Goal: Transaction & Acquisition: Purchase product/service

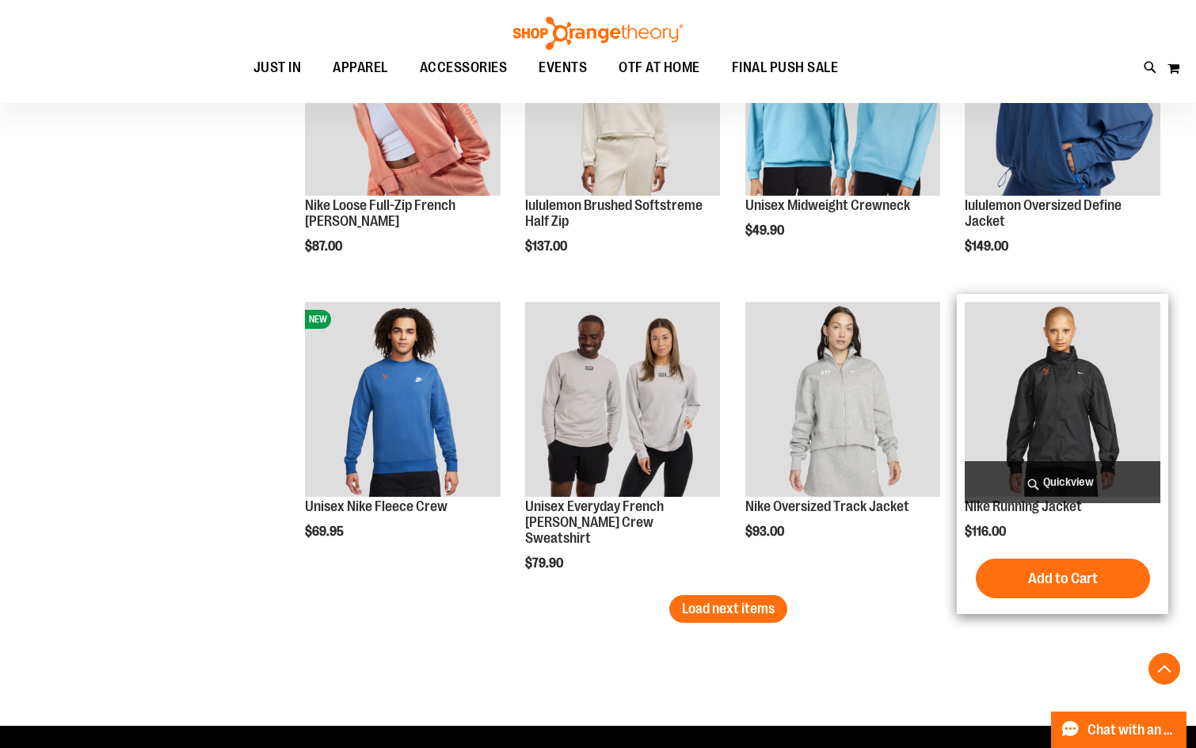
scroll to position [2403, 0]
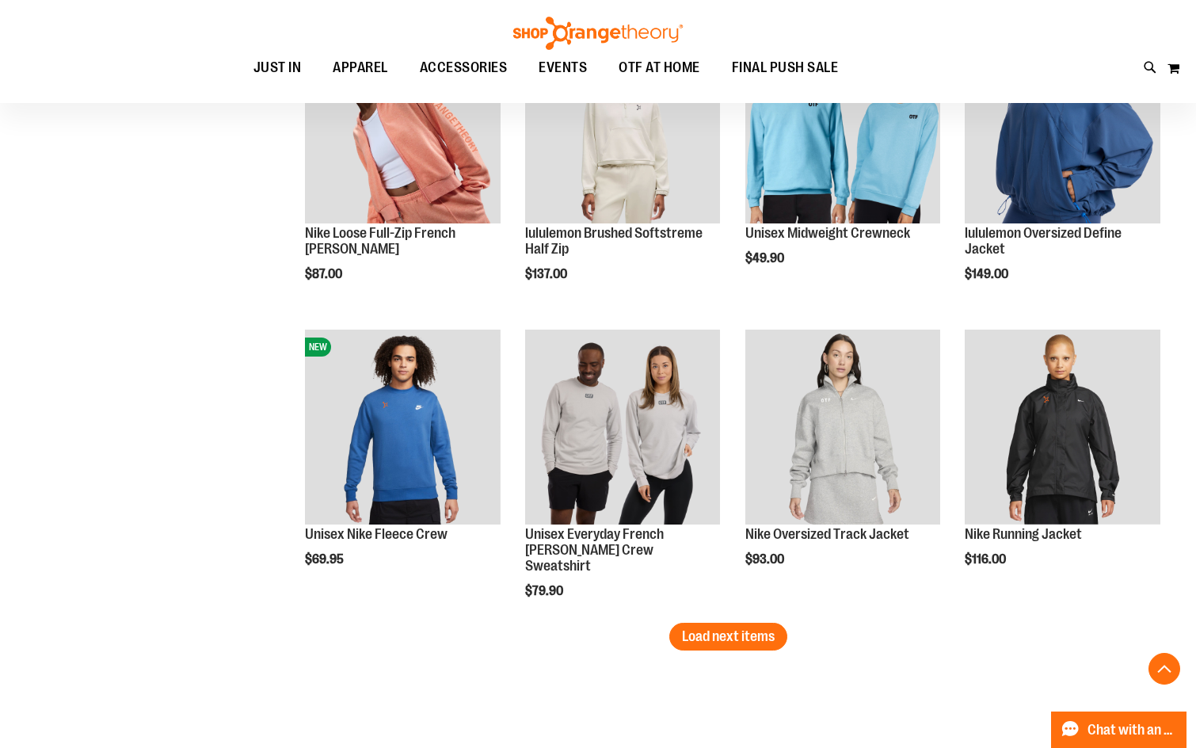
click at [926, 57] on ul "JUST IN JUST IN Balanced Basics New for Women New for Men New Accessories New B…" at bounding box center [546, 68] width 1020 height 36
click at [757, 630] on span "Load next items" at bounding box center [728, 636] width 93 height 16
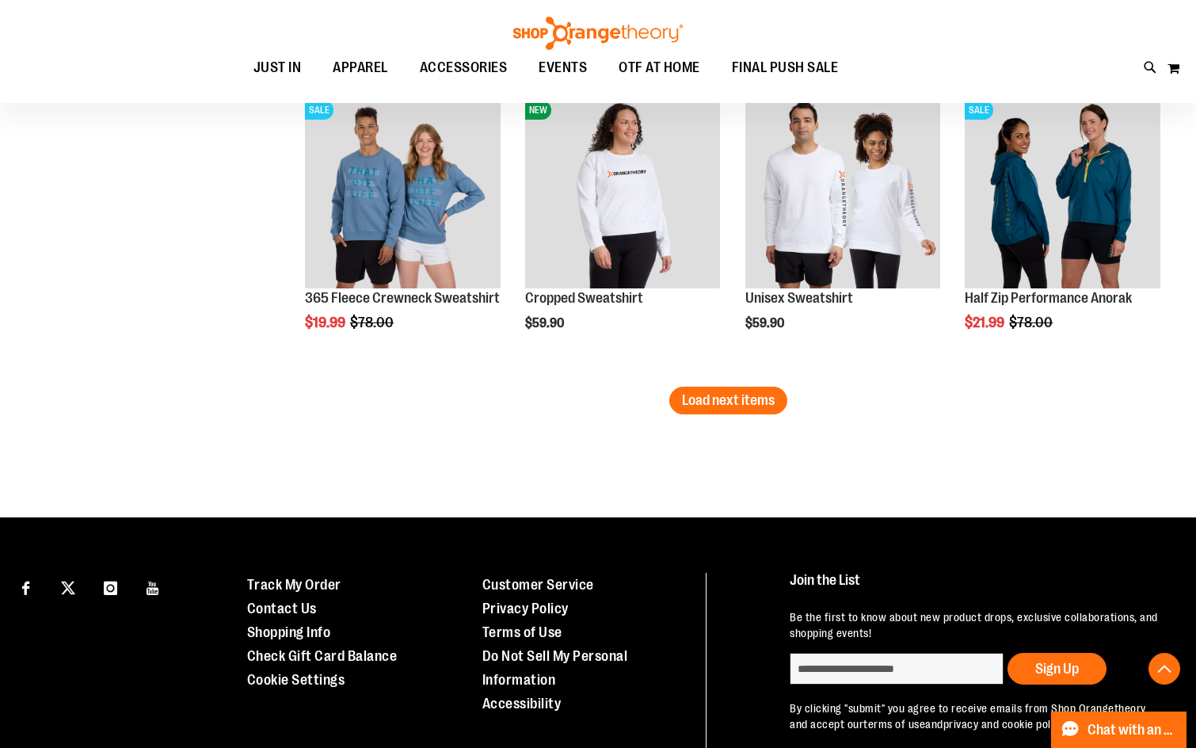
scroll to position [3465, 0]
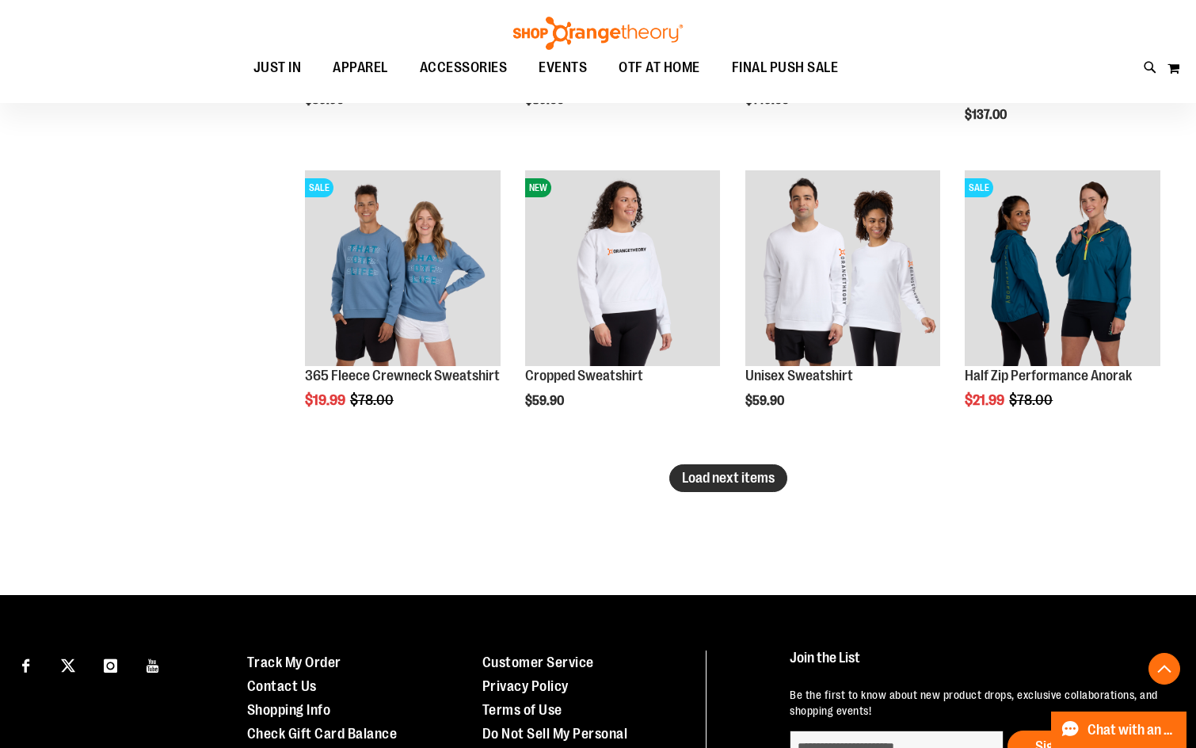
click at [721, 467] on button "Load next items" at bounding box center [728, 478] width 118 height 28
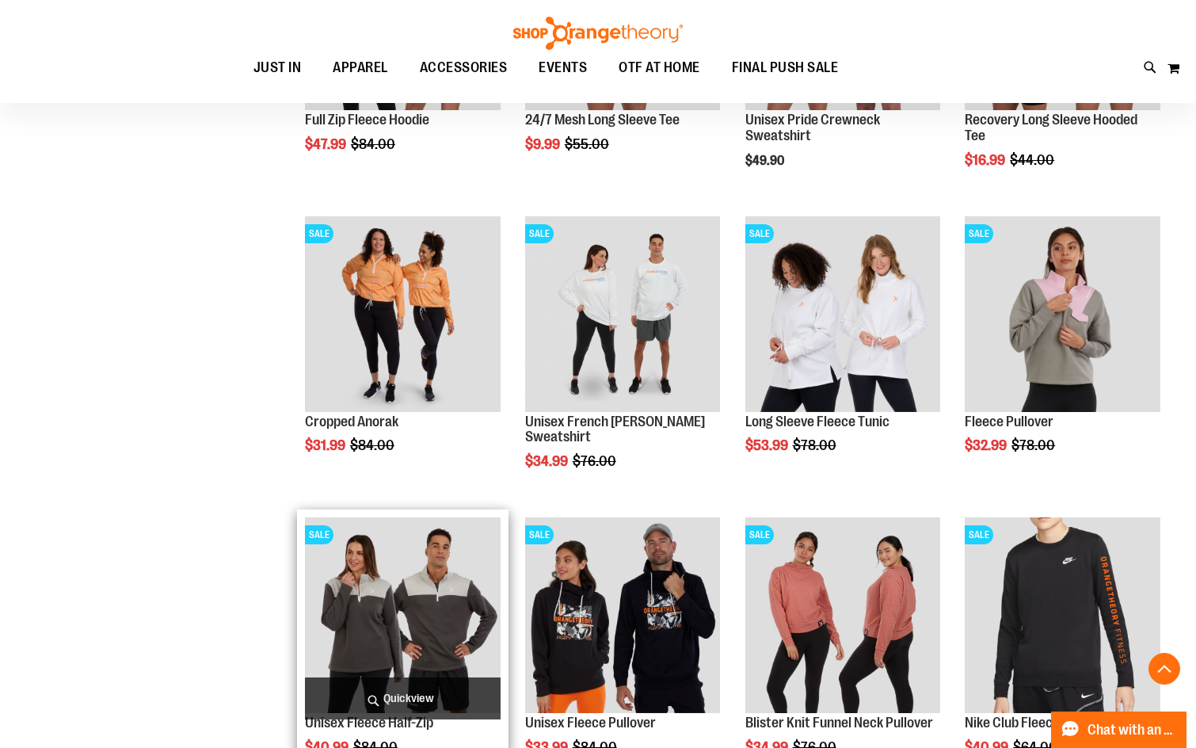
scroll to position [3703, 0]
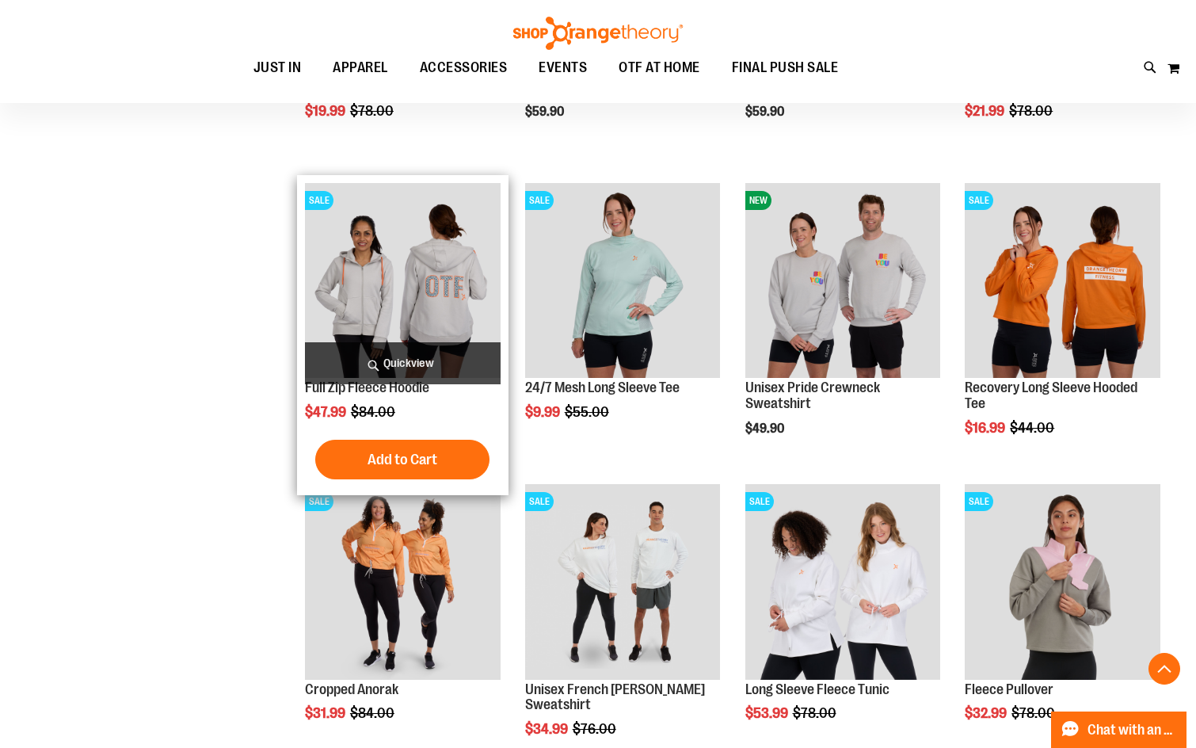
scroll to position [3782, 0]
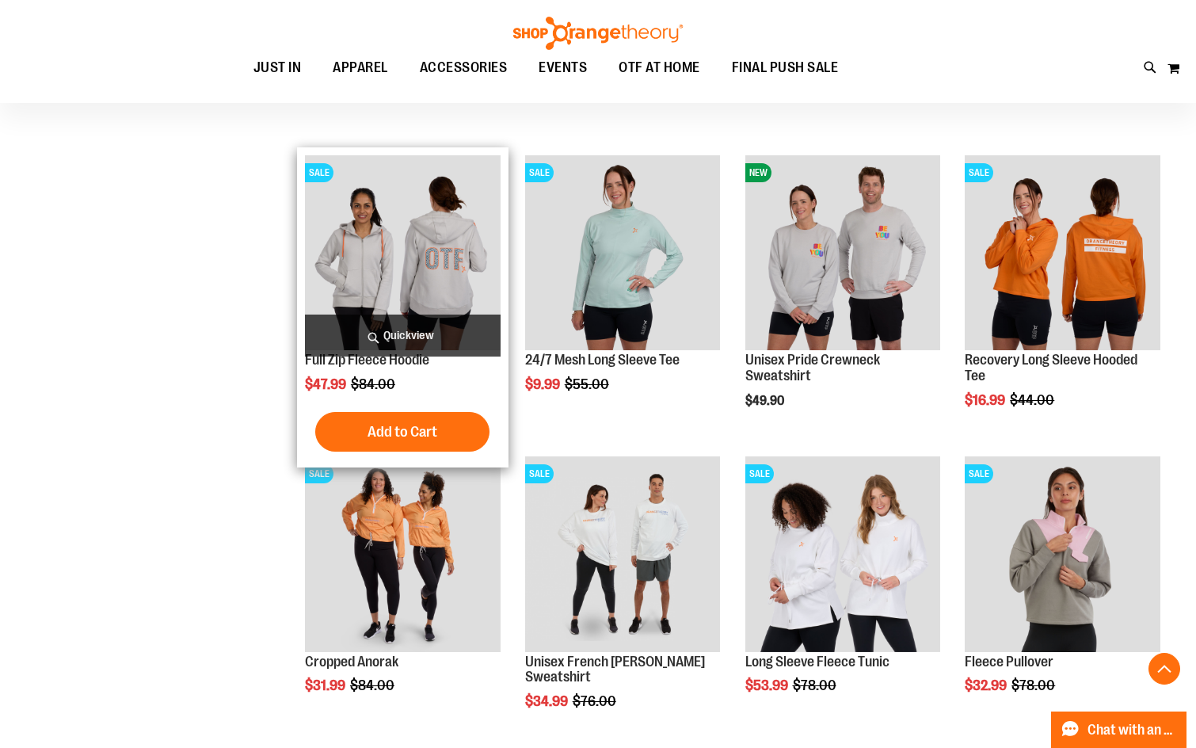
click at [401, 270] on img "product" at bounding box center [403, 253] width 196 height 196
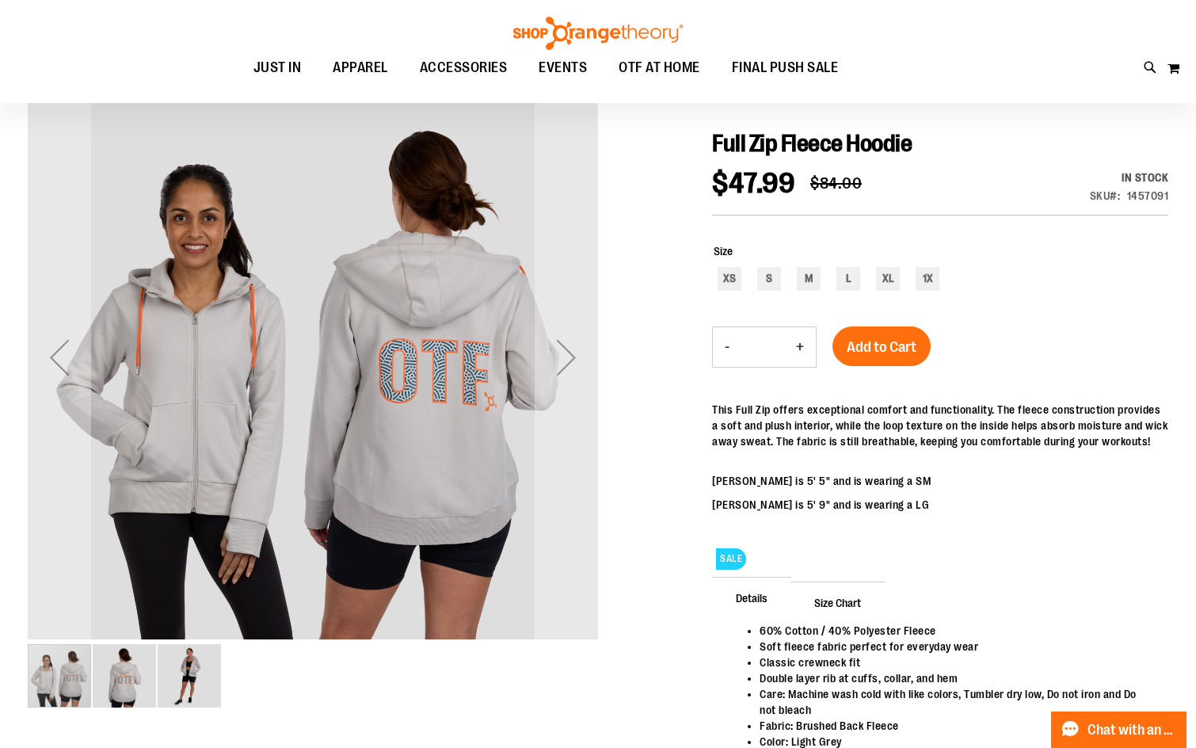
scroll to position [78, 0]
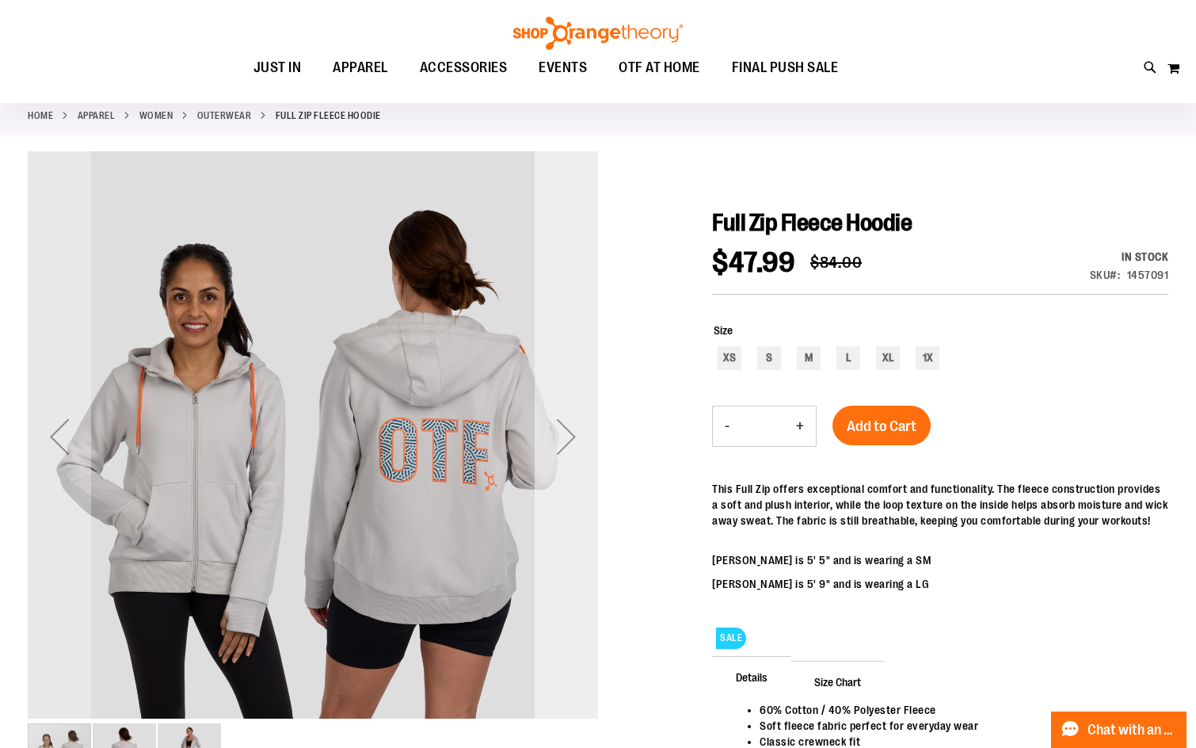
type input "**********"
click at [571, 435] on div "Next" at bounding box center [566, 436] width 63 height 63
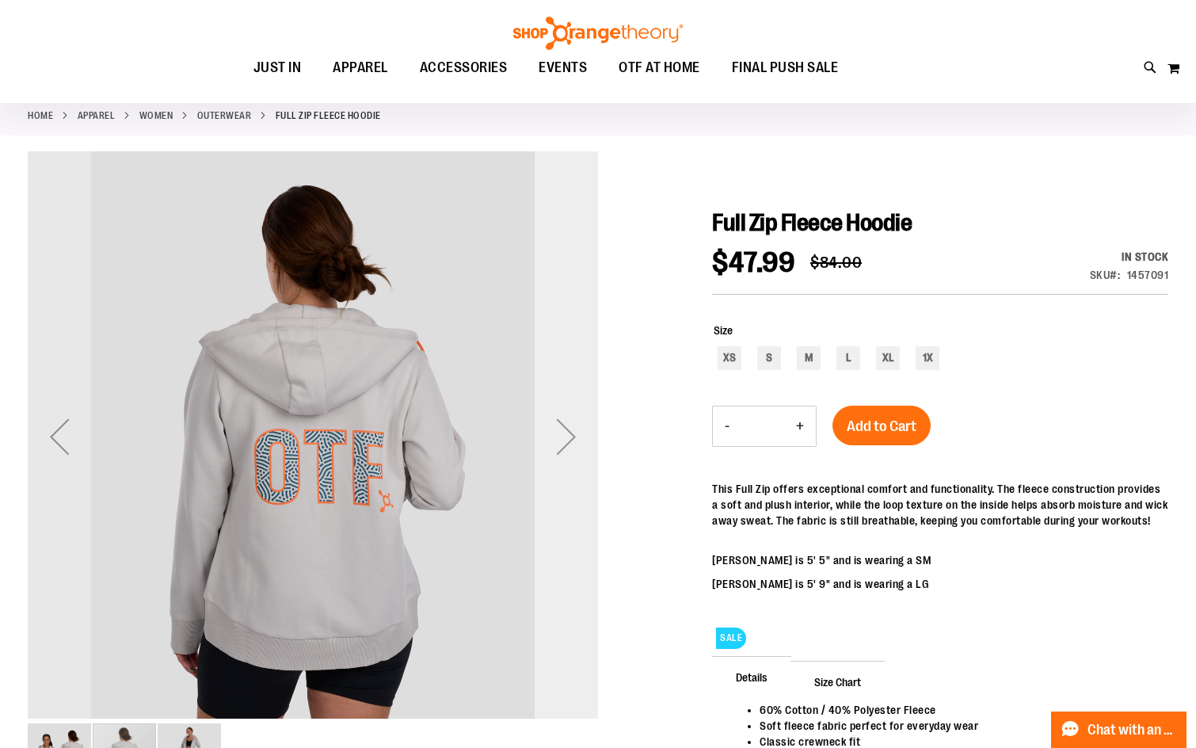
click at [571, 435] on div "Next" at bounding box center [566, 436] width 63 height 63
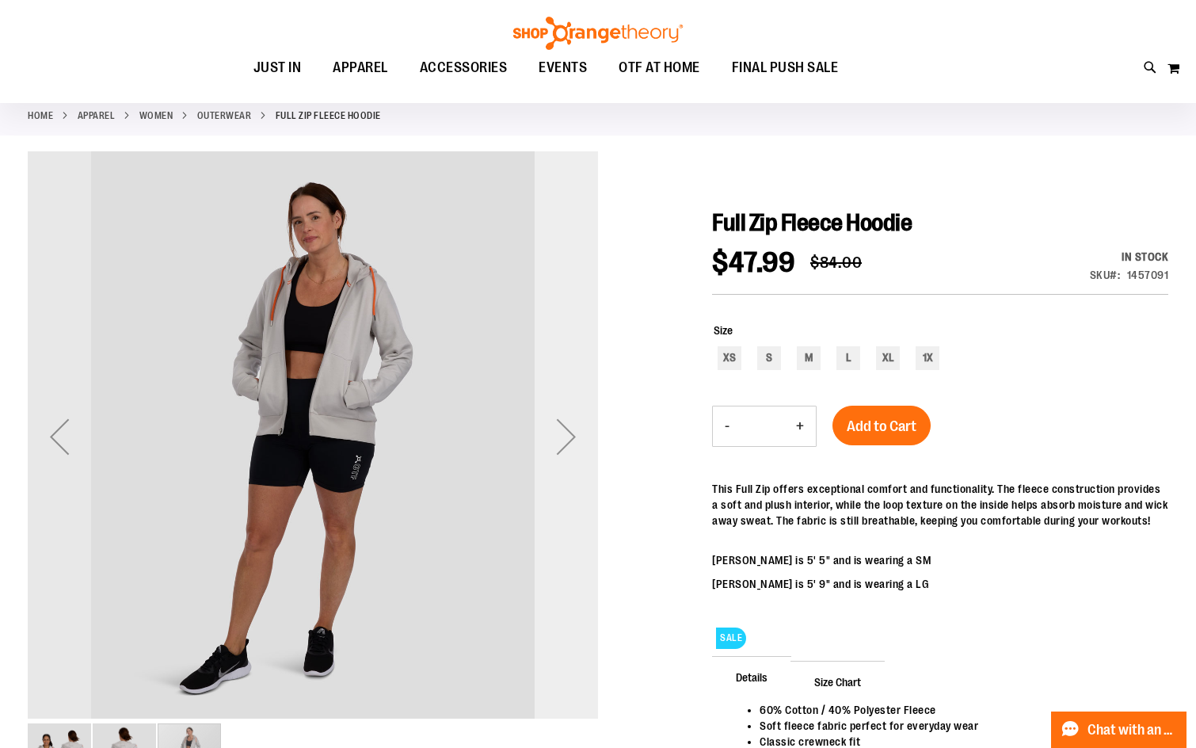
click at [571, 435] on div "Next" at bounding box center [566, 436] width 63 height 63
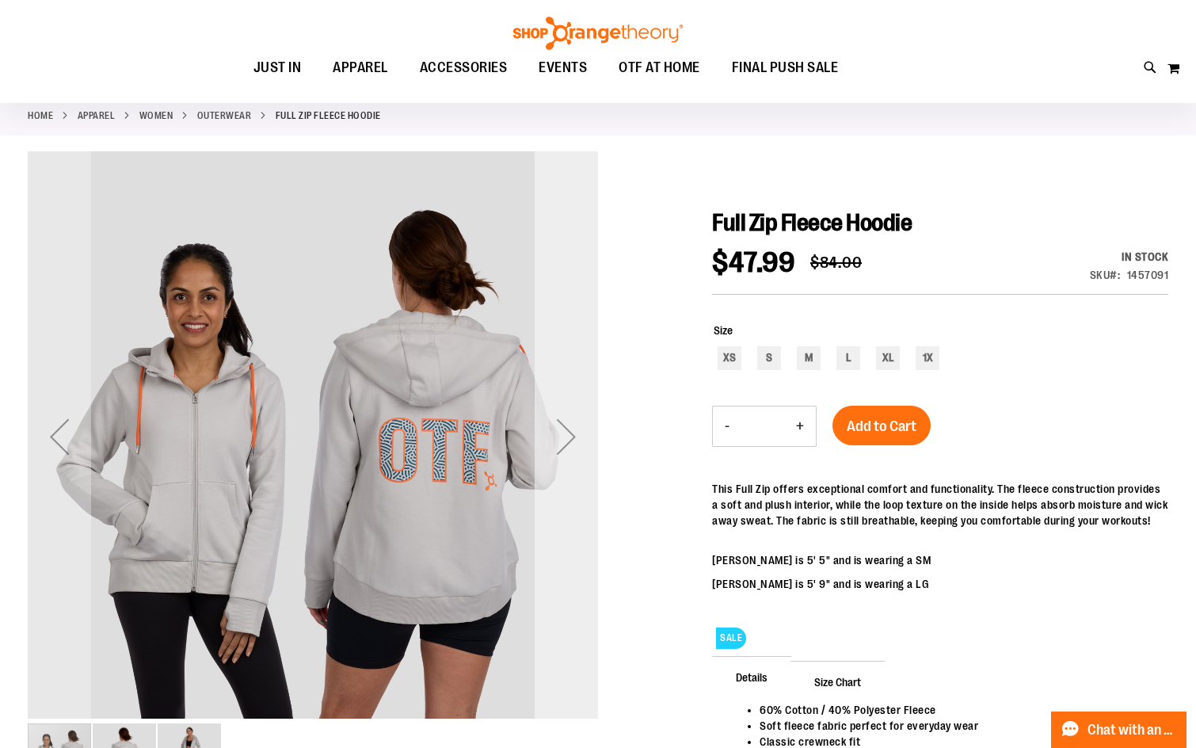
click at [571, 435] on div "Next" at bounding box center [566, 436] width 63 height 63
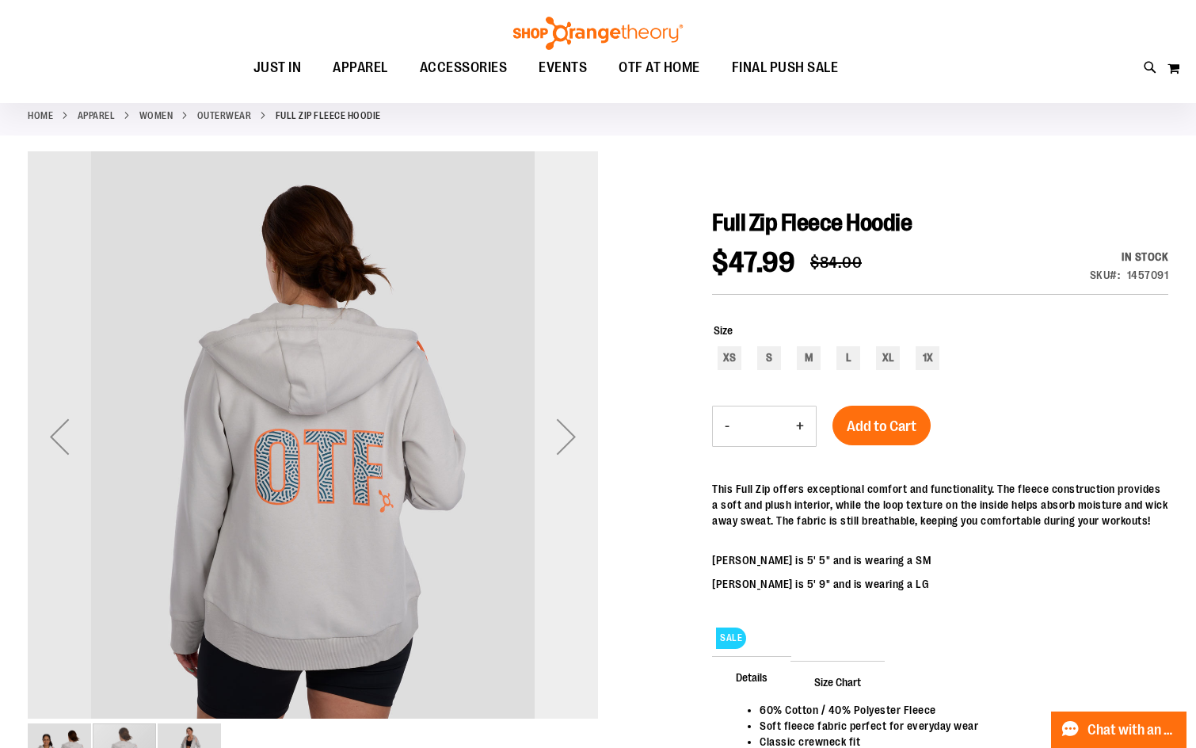
click at [571, 435] on div "Next" at bounding box center [566, 436] width 63 height 63
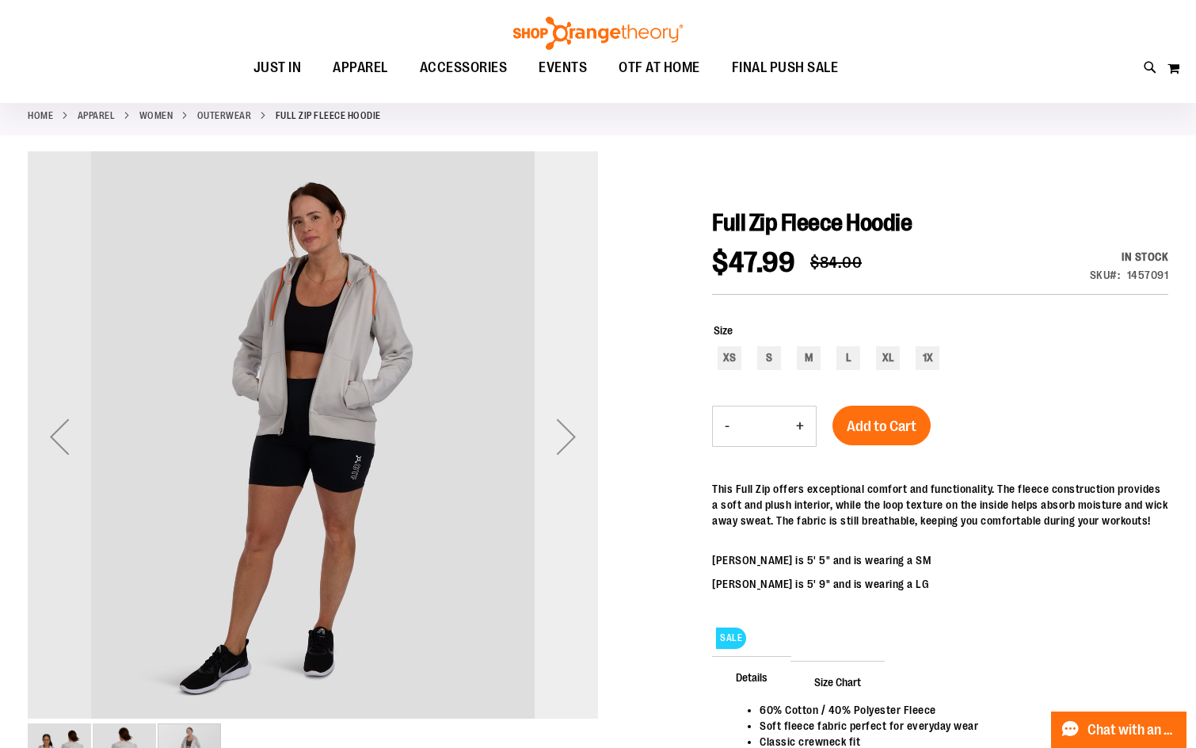
click at [555, 450] on div "Next" at bounding box center [566, 436] width 63 height 63
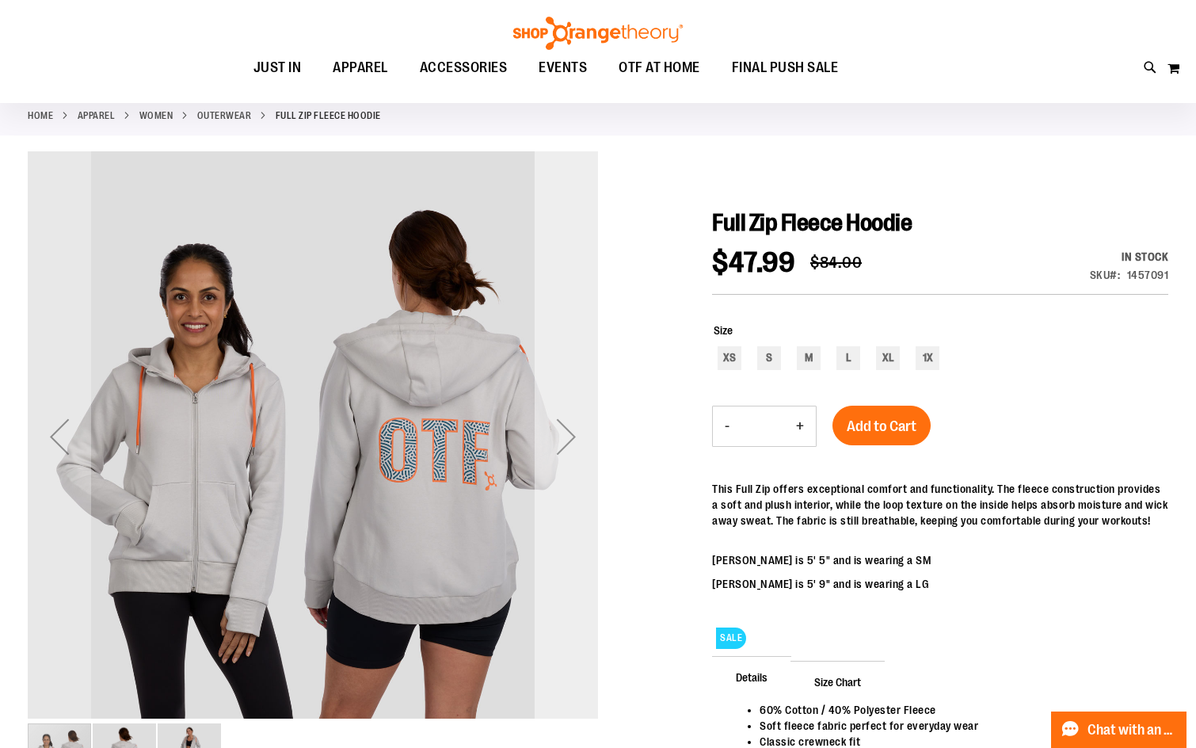
click at [555, 450] on div "Next" at bounding box center [566, 436] width 63 height 63
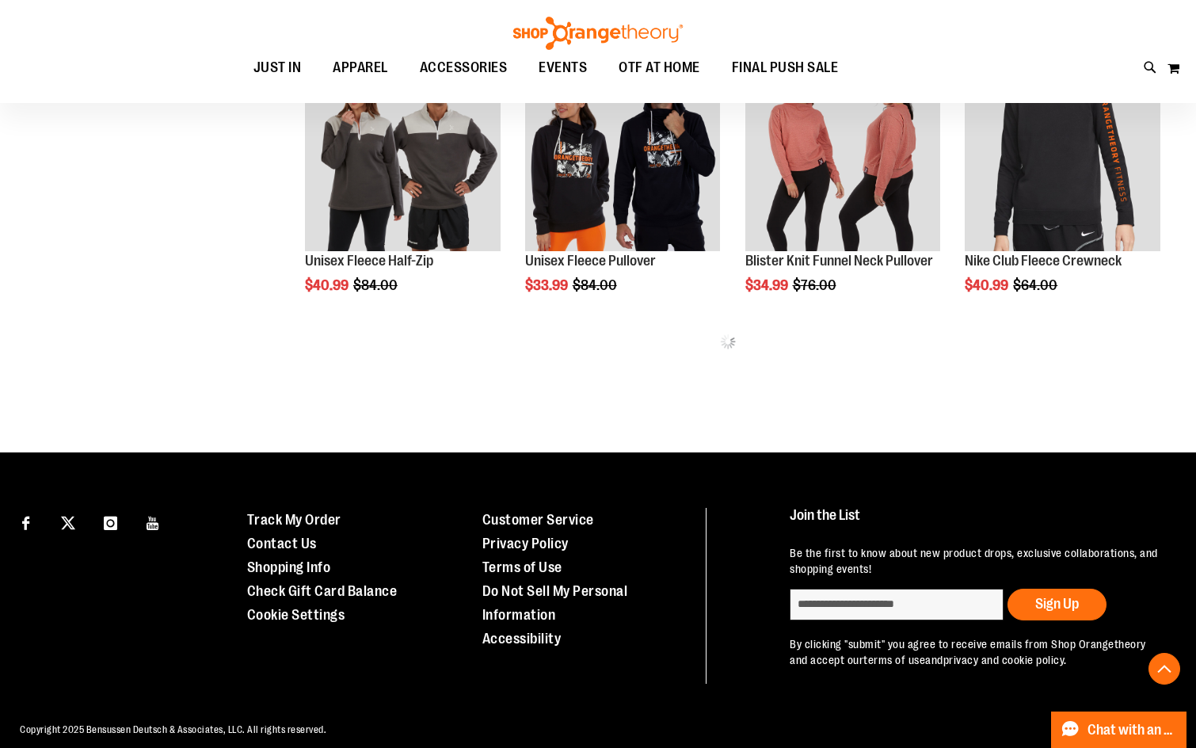
scroll to position [561, 0]
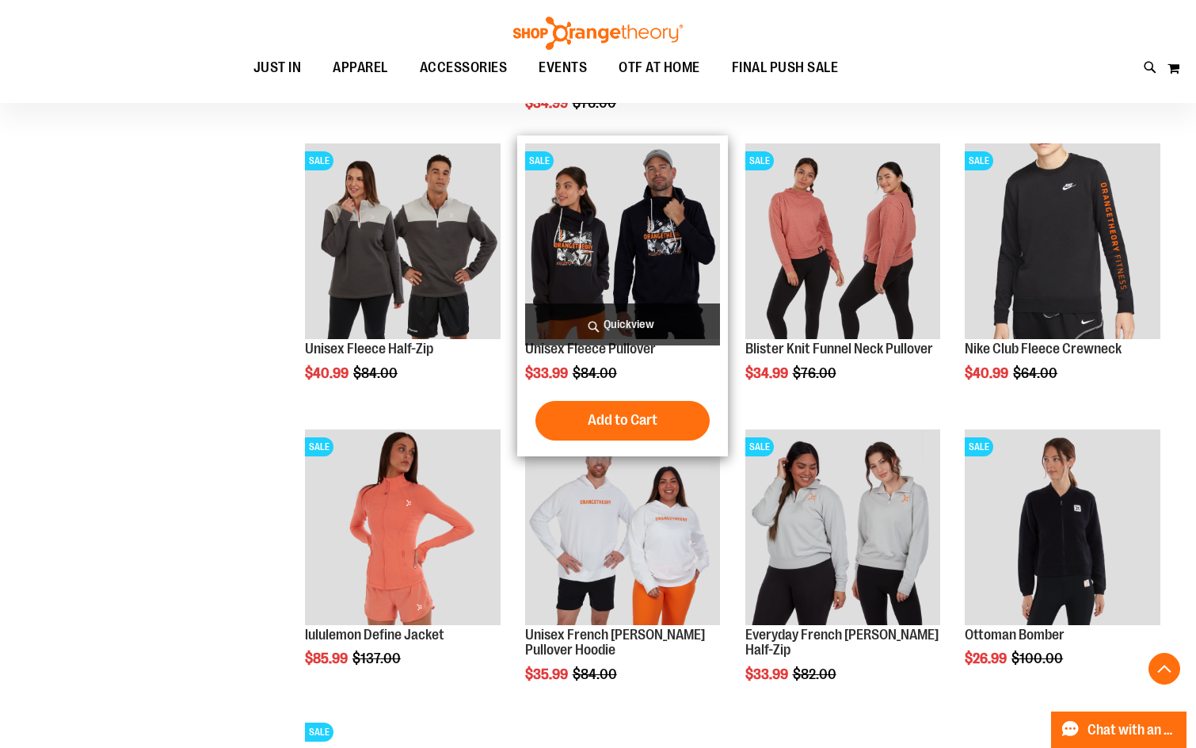
scroll to position [878, 0]
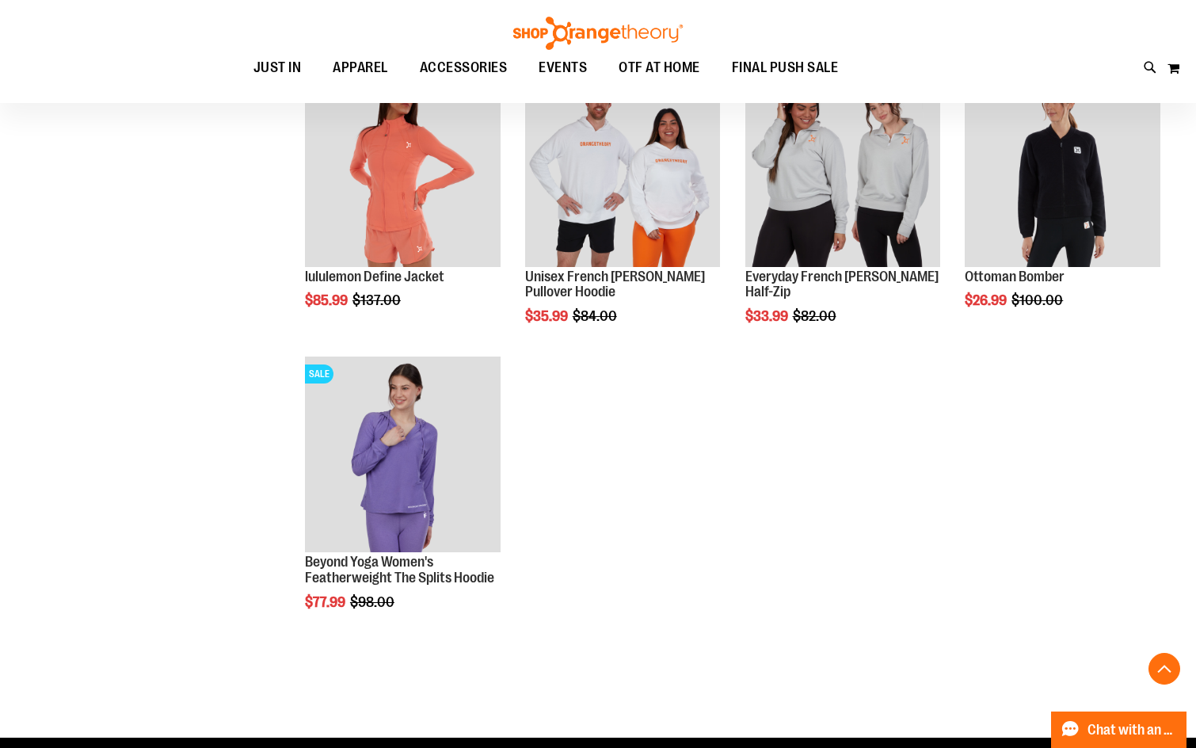
scroll to position [1194, 0]
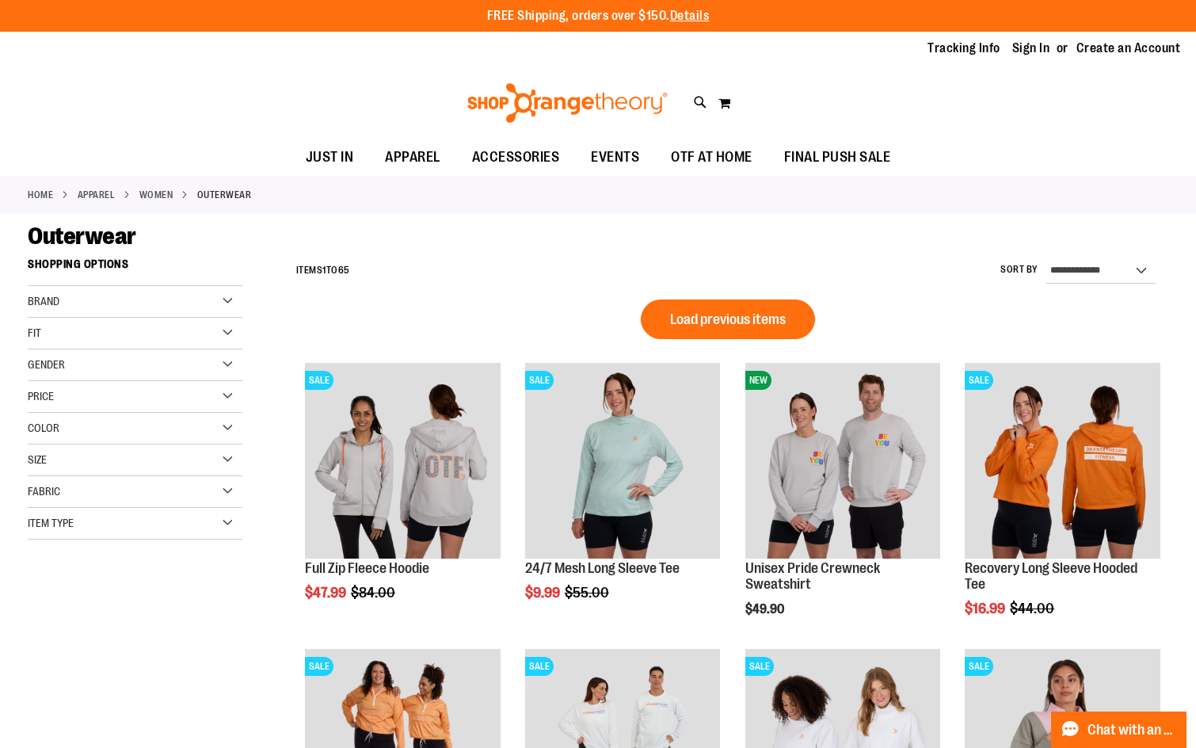
type input "**********"
click at [554, 280] on div "**********" at bounding box center [728, 270] width 880 height 41
click at [872, 108] on div "Toggle Nav Search Popular Suggestions Advanced Search" at bounding box center [598, 103] width 1196 height 73
click at [787, 74] on div "Toggle Nav Search Popular Suggestions Advanced Search" at bounding box center [598, 103] width 1196 height 73
click at [883, 277] on div "**********" at bounding box center [728, 270] width 880 height 41
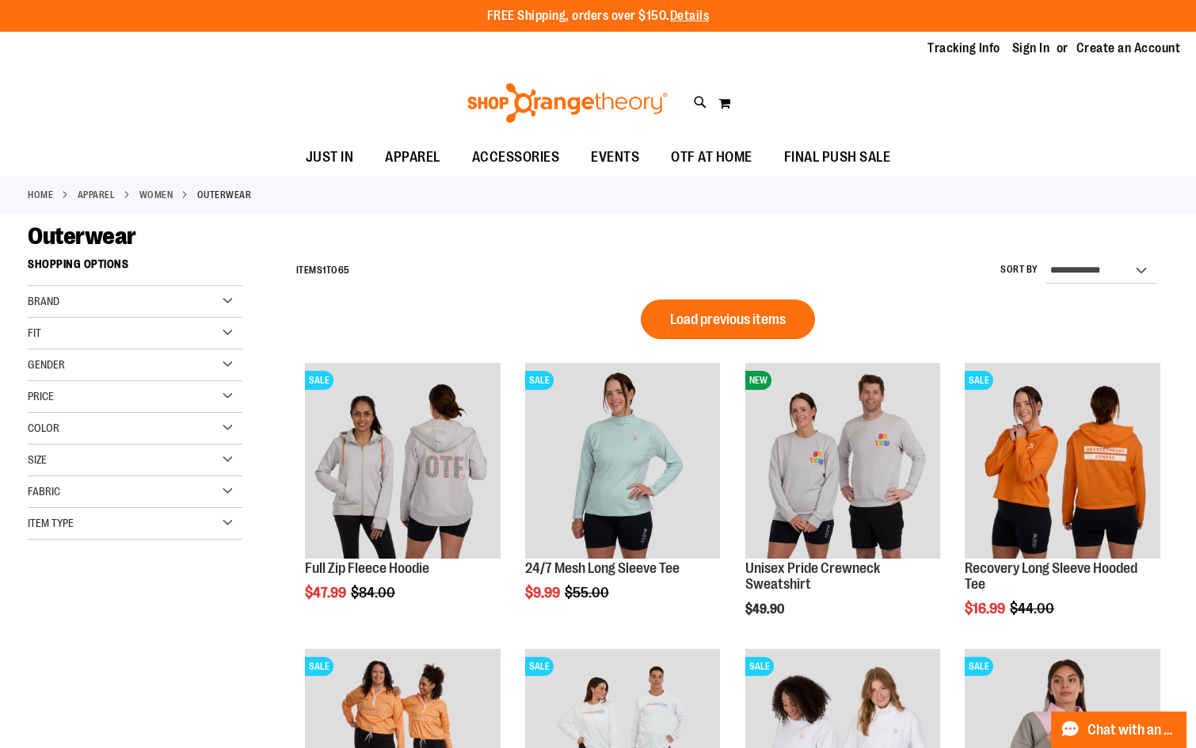
click at [927, 286] on div "**********" at bounding box center [728, 270] width 880 height 41
